Goal: Information Seeking & Learning: Learn about a topic

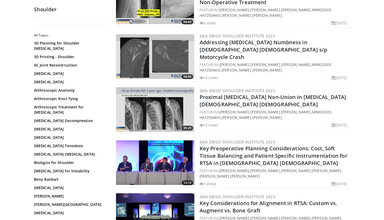
scroll to position [752, 0]
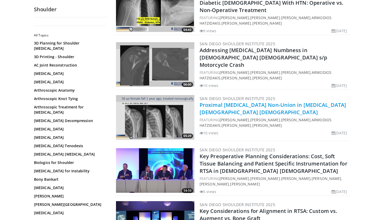
click at [248, 101] on link "Proximal Humerus Non-Union in Underweight 51 y/o Female" at bounding box center [273, 108] width 147 height 14
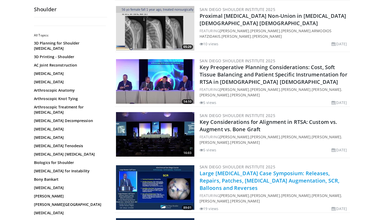
scroll to position [831, 0]
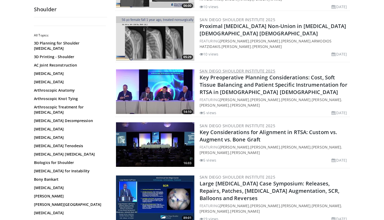
click at [230, 68] on link "San Diego Shoulder Institute 2025" at bounding box center [238, 70] width 76 height 5
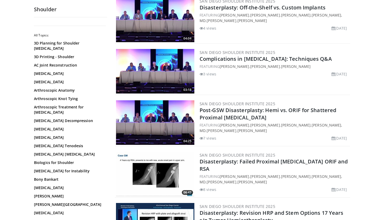
scroll to position [1118, 0]
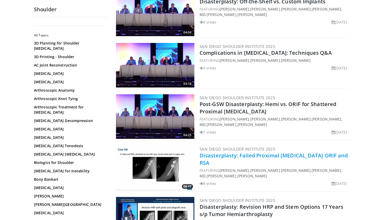
click at [256, 152] on link "Disasterplasty: Failed Proximal [MEDICAL_DATA] ORIF and RSA" at bounding box center [274, 159] width 148 height 14
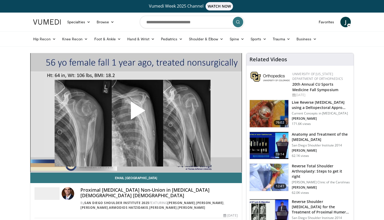
click at [136, 112] on span "Video Player" at bounding box center [136, 112] width 0 height 0
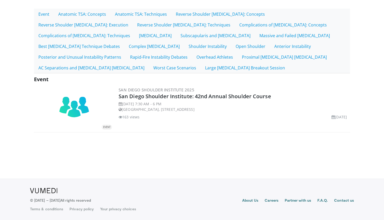
scroll to position [114, 0]
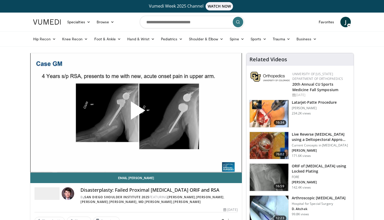
click at [136, 112] on span "Video Player" at bounding box center [136, 112] width 0 height 0
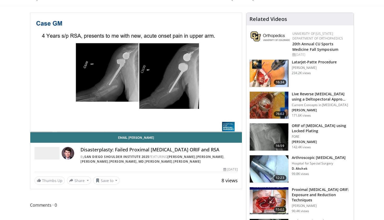
scroll to position [48, 0]
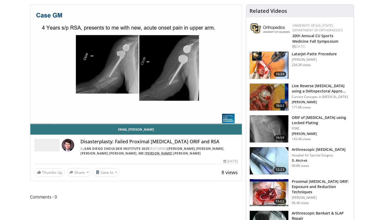
click at [158, 153] on link "[PERSON_NAME]" at bounding box center [159, 153] width 28 height 4
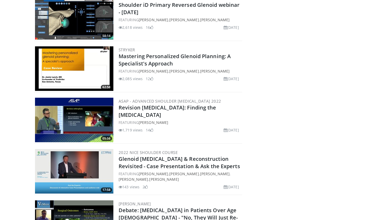
scroll to position [447, 0]
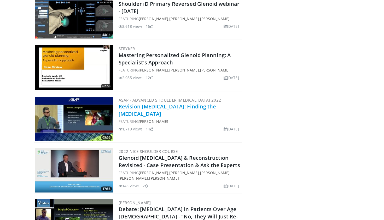
click at [142, 103] on link "Revision [MEDICAL_DATA]: Finding the [MEDICAL_DATA]" at bounding box center [168, 110] width 98 height 14
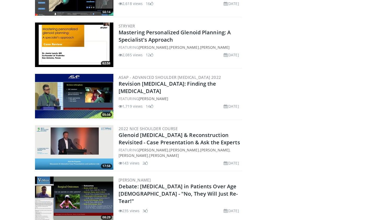
scroll to position [473, 0]
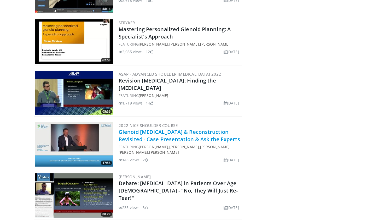
click at [185, 135] on link "Glenoid Bone Loss & Reconstruction Revisited - Case Presentation & Ask the Expe…" at bounding box center [180, 135] width 122 height 14
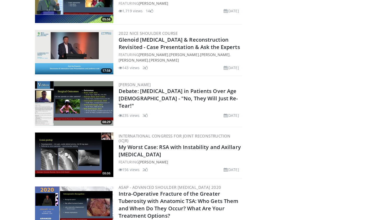
scroll to position [565, 0]
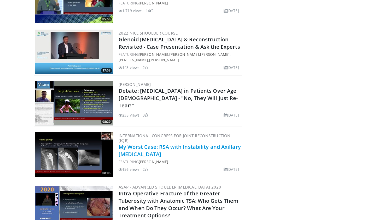
click at [205, 147] on link "My Worst Case: RSA with Instability and Axillary Nerve Injury" at bounding box center [180, 150] width 122 height 14
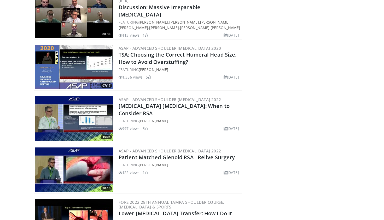
scroll to position [1020, 0]
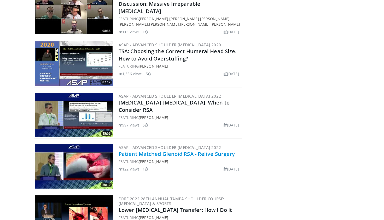
click at [190, 153] on link "Patient Matched Glenoid RSA - Relive Surgery" at bounding box center [177, 153] width 116 height 7
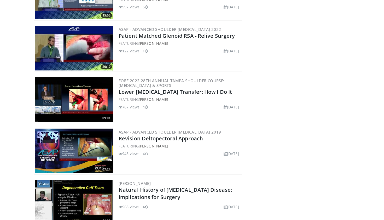
scroll to position [1139, 0]
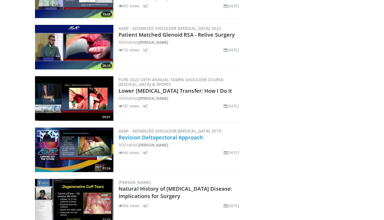
click at [154, 140] on link "Revision Deltopectoral Approach" at bounding box center [161, 137] width 84 height 7
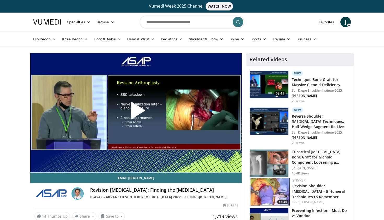
click at [136, 112] on span "Video Player" at bounding box center [136, 112] width 0 height 0
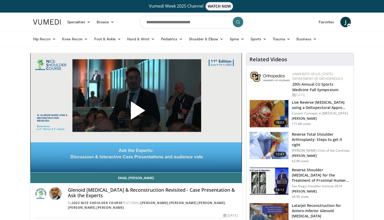
click at [136, 112] on span "Video Player" at bounding box center [136, 112] width 0 height 0
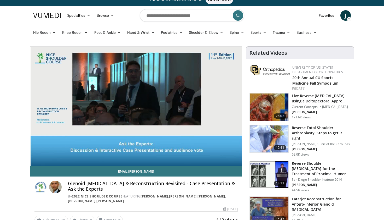
scroll to position [7, 0]
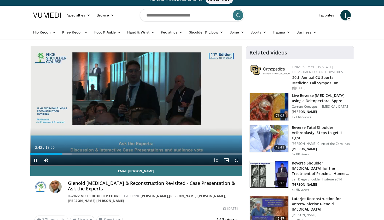
click at [235, 160] on span "Video Player" at bounding box center [237, 160] width 10 height 10
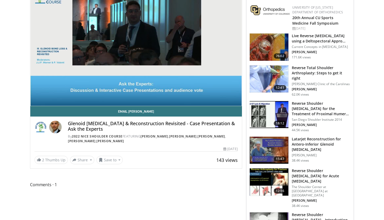
scroll to position [67, 0]
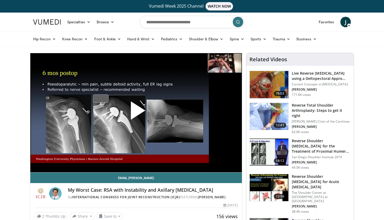
click at [136, 112] on span "Video Player" at bounding box center [136, 112] width 0 height 0
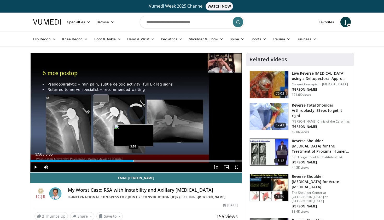
click at [134, 159] on div "Progress Bar" at bounding box center [134, 160] width 1 height 2
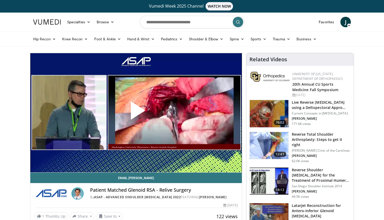
click at [136, 112] on span "Video Player" at bounding box center [136, 112] width 0 height 0
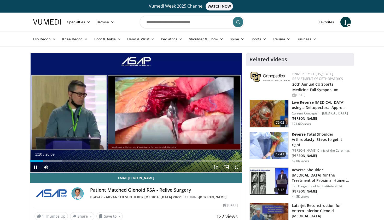
click at [238, 166] on span "Video Player" at bounding box center [237, 167] width 10 height 10
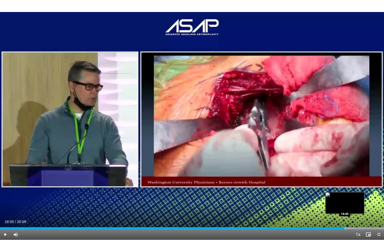
click at [345, 219] on div "Loaded : 97.41% 18:05 18:05" at bounding box center [192, 227] width 384 height 5
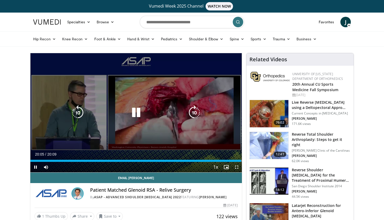
click at [134, 113] on icon "Video Player" at bounding box center [136, 112] width 15 height 15
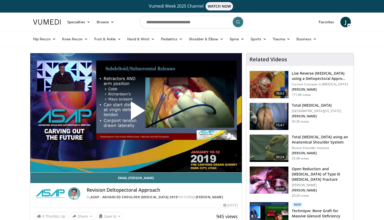
click at [136, 112] on span "Video Player" at bounding box center [136, 112] width 0 height 0
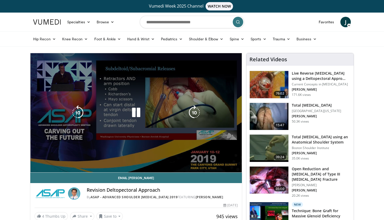
click at [137, 112] on icon "Video Player" at bounding box center [136, 112] width 15 height 15
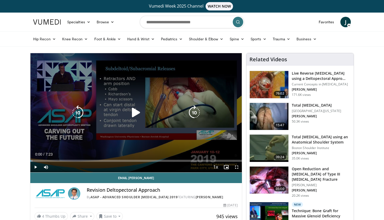
click at [133, 102] on div "10 seconds Tap to unmute" at bounding box center [136, 112] width 212 height 119
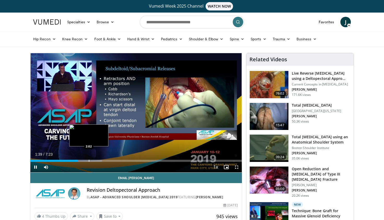
click at [89, 161] on div "Progress Bar" at bounding box center [89, 160] width 1 height 2
click at [102, 160] on div "Progress Bar" at bounding box center [102, 160] width 1 height 2
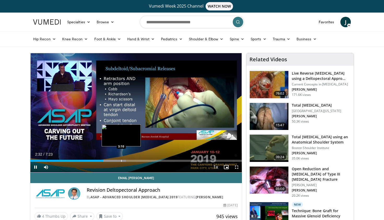
click at [121, 160] on div "Progress Bar" at bounding box center [121, 160] width 1 height 2
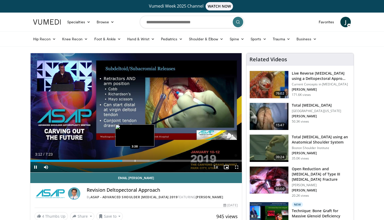
click at [135, 160] on div "Progress Bar" at bounding box center [135, 160] width 1 height 2
click at [149, 159] on div "Loaded : 64.89% 3:41 4:09" at bounding box center [136, 159] width 212 height 5
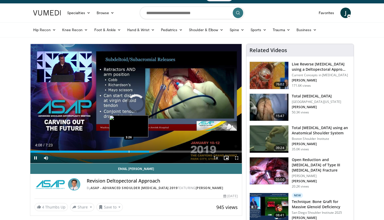
scroll to position [10, 0]
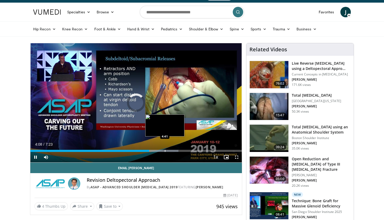
click at [165, 149] on div "Loaded : 70.02% 4:08 4:41" at bounding box center [136, 149] width 212 height 5
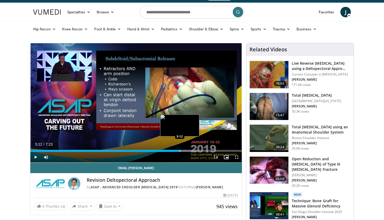
click at [180, 151] on div "Progress Bar" at bounding box center [180, 151] width 1 height 2
click at [183, 150] on div "Progress Bar" at bounding box center [183, 151] width 1 height 2
click at [180, 150] on div "Progress Bar" at bounding box center [180, 151] width 1 height 2
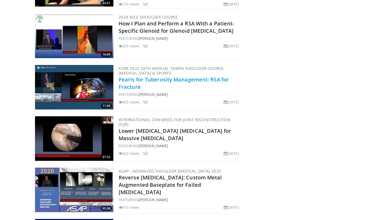
scroll to position [1671, 0]
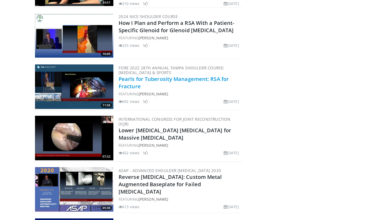
click at [133, 75] on link "Pearls for Tuberosity Management: RSA for Fracture" at bounding box center [174, 82] width 110 height 14
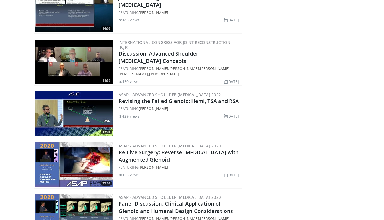
scroll to position [2018, 0]
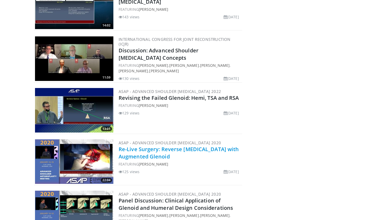
click at [147, 145] on link "Re-Live Surgery: Reverse Arthroplasty with Augmented Glenoid" at bounding box center [179, 152] width 120 height 14
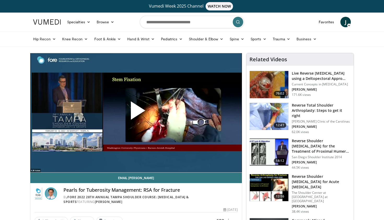
click at [136, 112] on span "Video Player" at bounding box center [136, 112] width 0 height 0
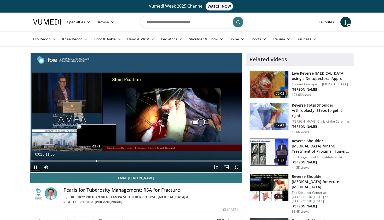
click at [96, 158] on div "Loaded : 1.37% 00:01 03:43" at bounding box center [136, 159] width 212 height 5
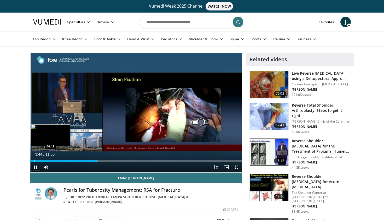
click at [34, 160] on div "Progress Bar" at bounding box center [34, 160] width 1 height 2
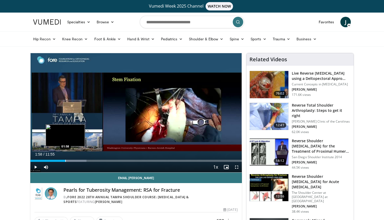
click at [65, 160] on div "Progress Bar" at bounding box center [65, 160] width 1 height 2
click at [72, 158] on div "Loaded : 34.95% 02:00 02:19" at bounding box center [136, 159] width 212 height 5
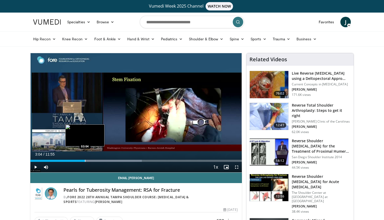
click at [85, 160] on div "Progress Bar" at bounding box center [85, 160] width 1 height 2
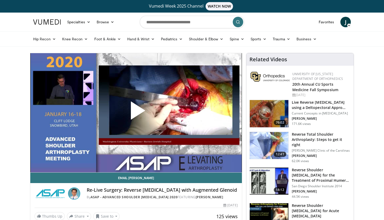
click at [136, 112] on span "Video Player" at bounding box center [136, 112] width 0 height 0
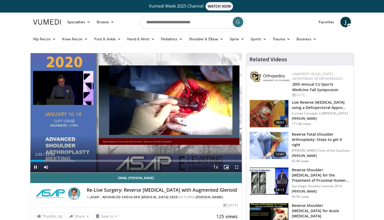
click at [237, 167] on span "Video Player" at bounding box center [237, 167] width 10 height 10
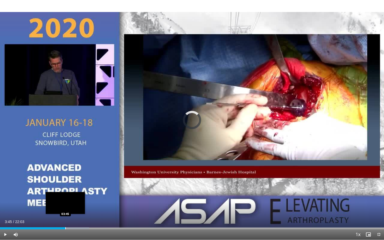
click at [65, 219] on div "Progress Bar" at bounding box center [65, 229] width 1 height 2
click at [75, 219] on div "Loaded : 30.25% 03:50 04:18" at bounding box center [192, 227] width 384 height 5
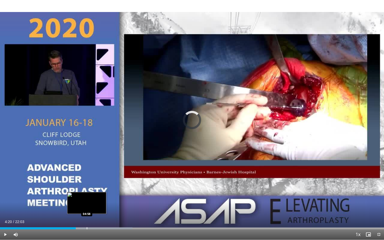
click at [87, 219] on div "Progress Bar" at bounding box center [87, 229] width 1 height 2
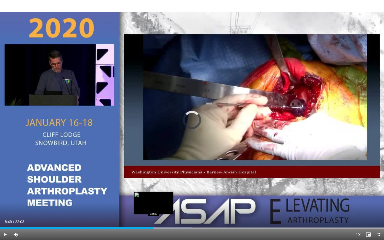
click at [154, 219] on div "Progress Bar" at bounding box center [154, 229] width 1 height 2
click at [163, 219] on div "Progress Bar" at bounding box center [163, 229] width 1 height 2
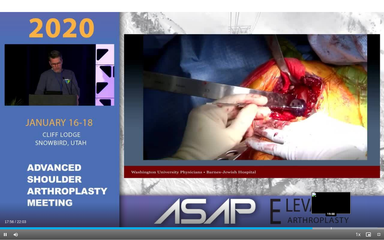
click at [331, 219] on div "Loaded : 98.33% 17:56 19:00" at bounding box center [192, 227] width 384 height 5
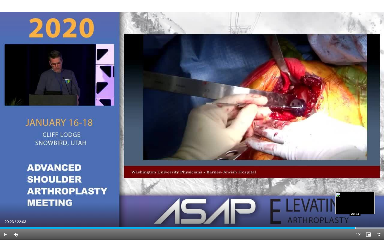
click at [355, 219] on div "Progress Bar" at bounding box center [355, 229] width 1 height 2
click at [350, 219] on div "Progress Bar" at bounding box center [349, 229] width 1 height 2
click at [346, 219] on div "Progress Bar" at bounding box center [346, 229] width 1 height 2
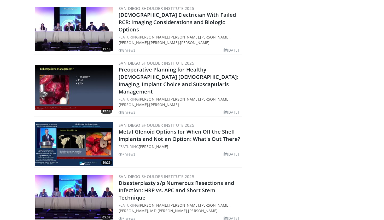
scroll to position [3129, 0]
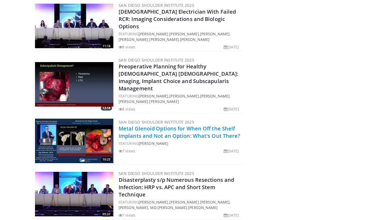
click at [222, 125] on link "Metal Glenoid Options for When Off the Shelf Implants and Not an Option: What's…" at bounding box center [180, 132] width 122 height 14
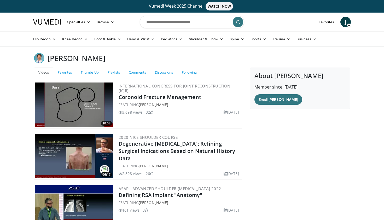
scroll to position [0, 0]
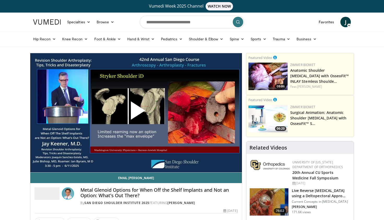
click at [136, 112] on span "Video Player" at bounding box center [136, 112] width 0 height 0
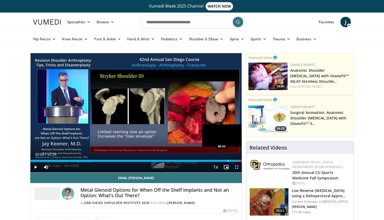
click at [228, 159] on div "Progress Bar" at bounding box center [228, 160] width 1 height 2
click at [219, 160] on div "Progress Bar" at bounding box center [219, 160] width 1 height 2
click at [215, 159] on div "Loaded : 99.98% 09:21 09:06" at bounding box center [136, 159] width 212 height 5
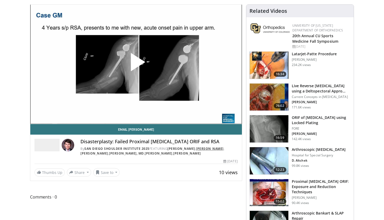
click at [220, 148] on link "[PERSON_NAME]" at bounding box center [210, 148] width 28 height 4
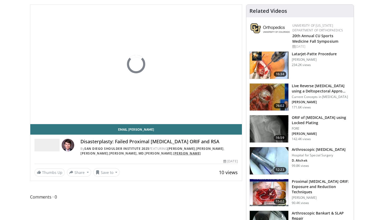
click at [181, 154] on link "[PERSON_NAME]" at bounding box center [187, 153] width 28 height 4
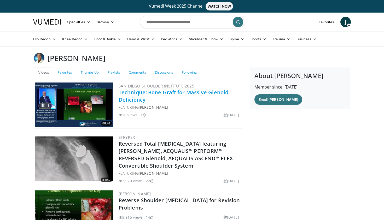
click at [196, 91] on link "Technique: Bone Graft for Massive Glenoid Deficiency" at bounding box center [174, 96] width 110 height 14
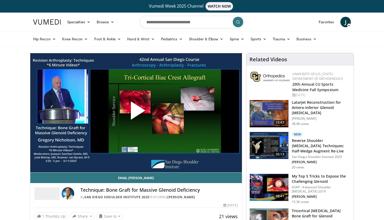
click at [136, 112] on span "Video Player" at bounding box center [136, 112] width 0 height 0
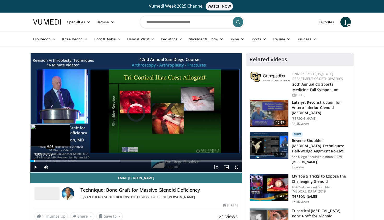
click at [34, 160] on div "Progress Bar" at bounding box center [34, 160] width 1 height 2
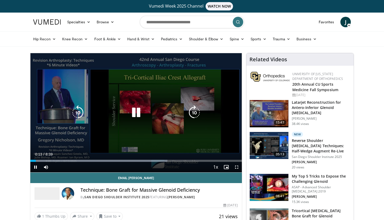
click at [106, 117] on div "Video Player" at bounding box center [136, 112] width 127 height 10
click at [140, 112] on icon "Video Player" at bounding box center [136, 112] width 15 height 15
click at [134, 110] on icon "Video Player" at bounding box center [136, 112] width 15 height 15
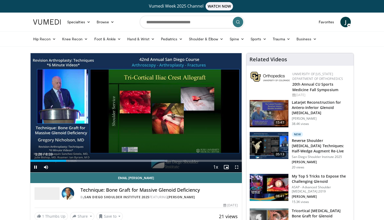
click at [238, 168] on span "Video Player" at bounding box center [237, 167] width 10 height 10
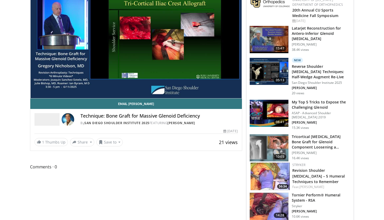
scroll to position [76, 0]
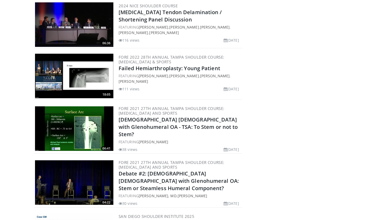
scroll to position [919, 0]
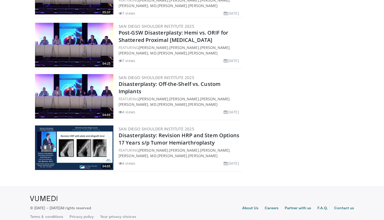
scroll to position [1212, 0]
